Goal: Task Accomplishment & Management: Use online tool/utility

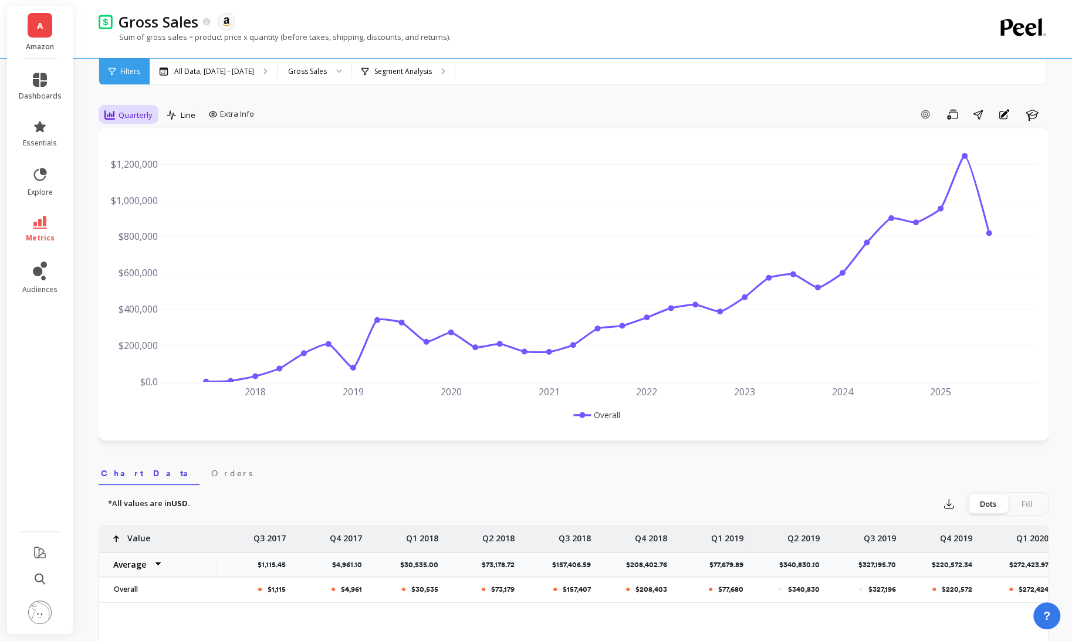
click at [137, 113] on span "Quarterly" at bounding box center [135, 115] width 34 height 11
click at [141, 205] on div "Monthly" at bounding box center [141, 208] width 67 height 11
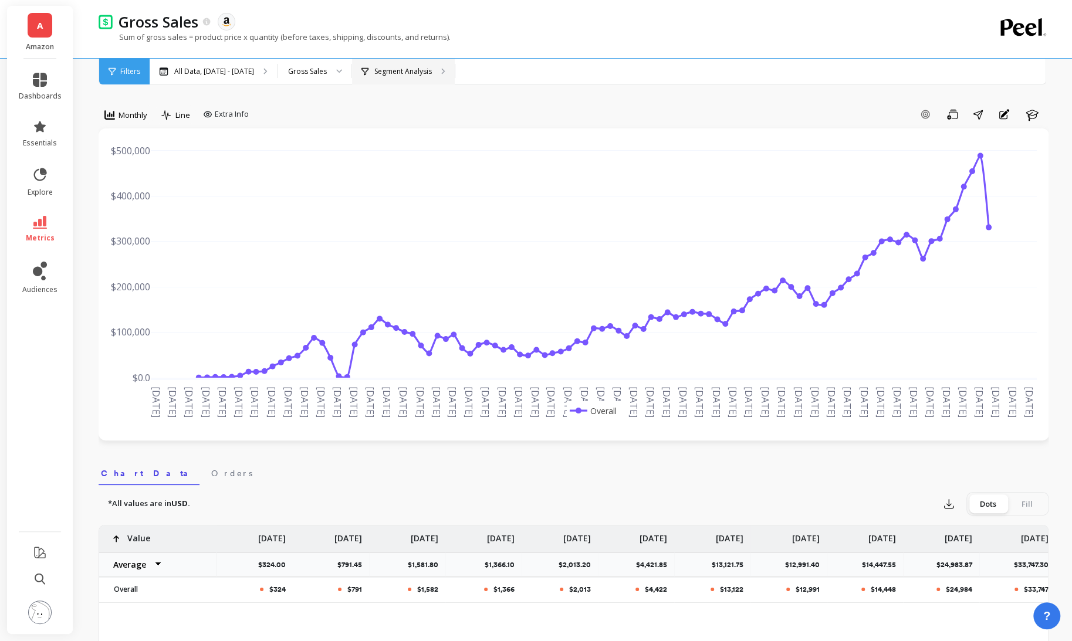
click at [416, 70] on p "Segment Analysis" at bounding box center [402, 71] width 57 height 9
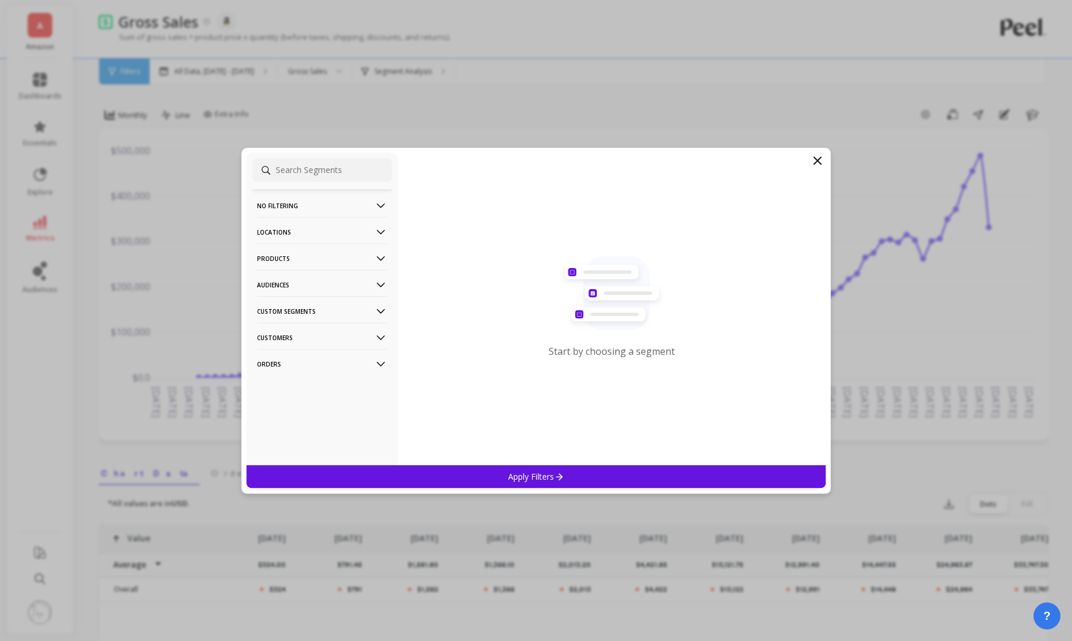
click at [347, 252] on p "Products" at bounding box center [322, 258] width 130 height 30
click at [358, 280] on div "ASIN" at bounding box center [322, 281] width 140 height 19
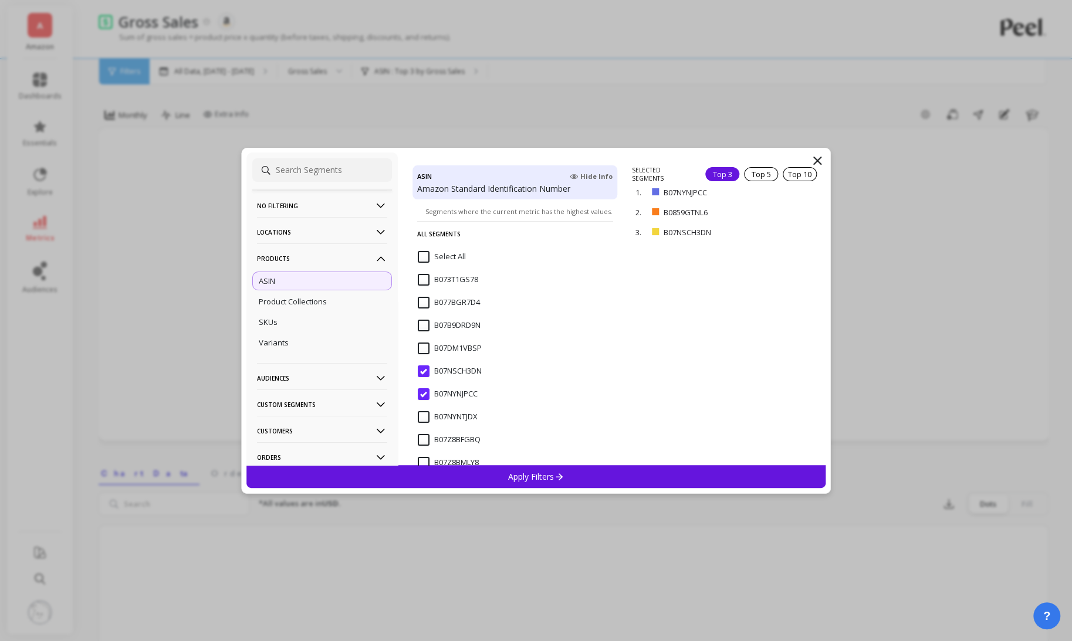
scroll to position [141, 0]
click at [422, 366] on input "B07NSCH3DN" at bounding box center [450, 363] width 64 height 12
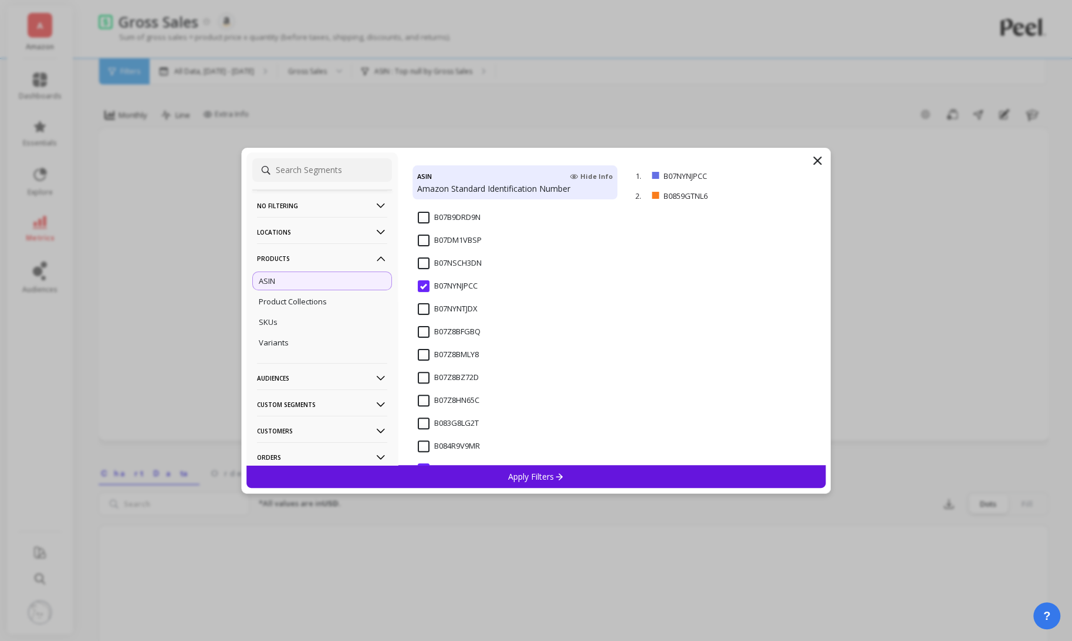
scroll to position [428, 0]
click at [421, 277] on input "B0859GTNL6" at bounding box center [448, 281] width 60 height 12
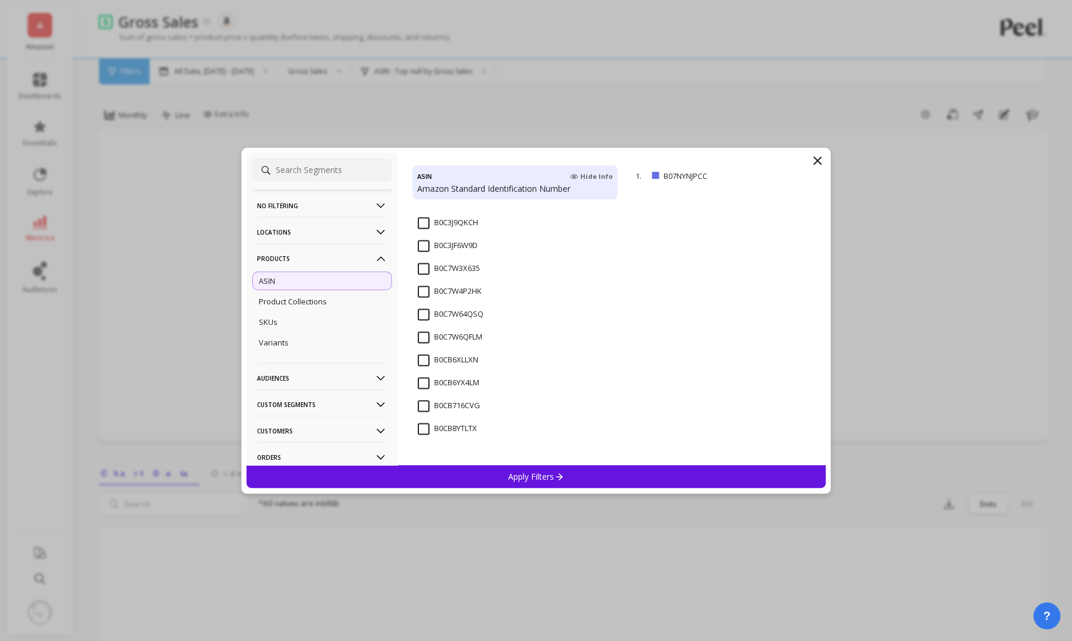
scroll to position [1276, 0]
click at [516, 471] on p "Apply Filters" at bounding box center [536, 476] width 56 height 11
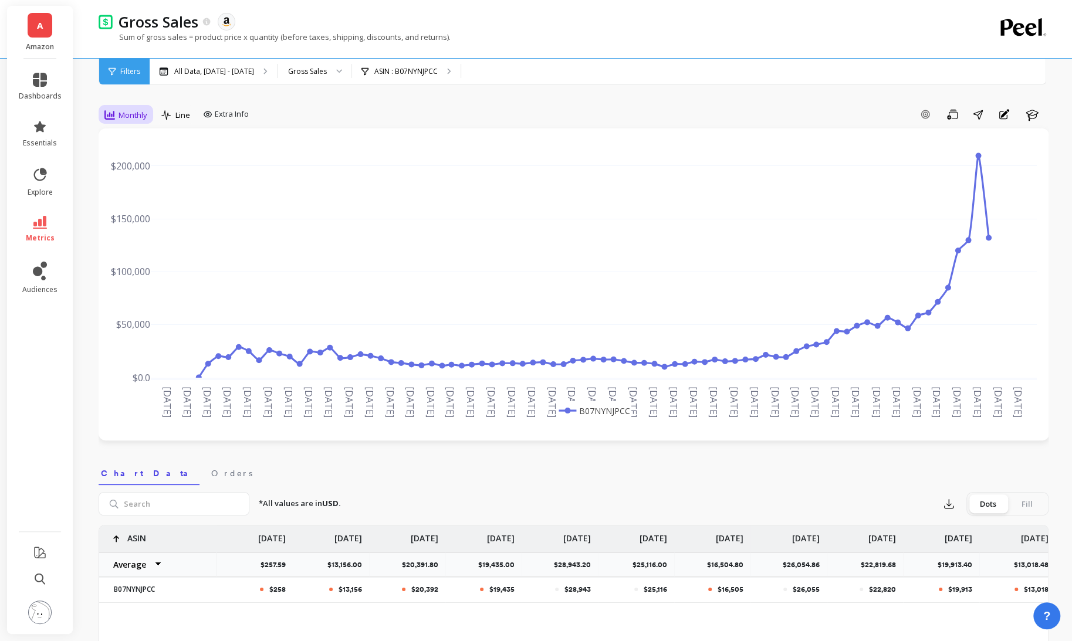
click at [145, 120] on span "Monthly" at bounding box center [132, 115] width 29 height 11
click at [165, 236] on div "30-day rolling" at bounding box center [141, 246] width 81 height 21
